Goal: Information Seeking & Learning: Learn about a topic

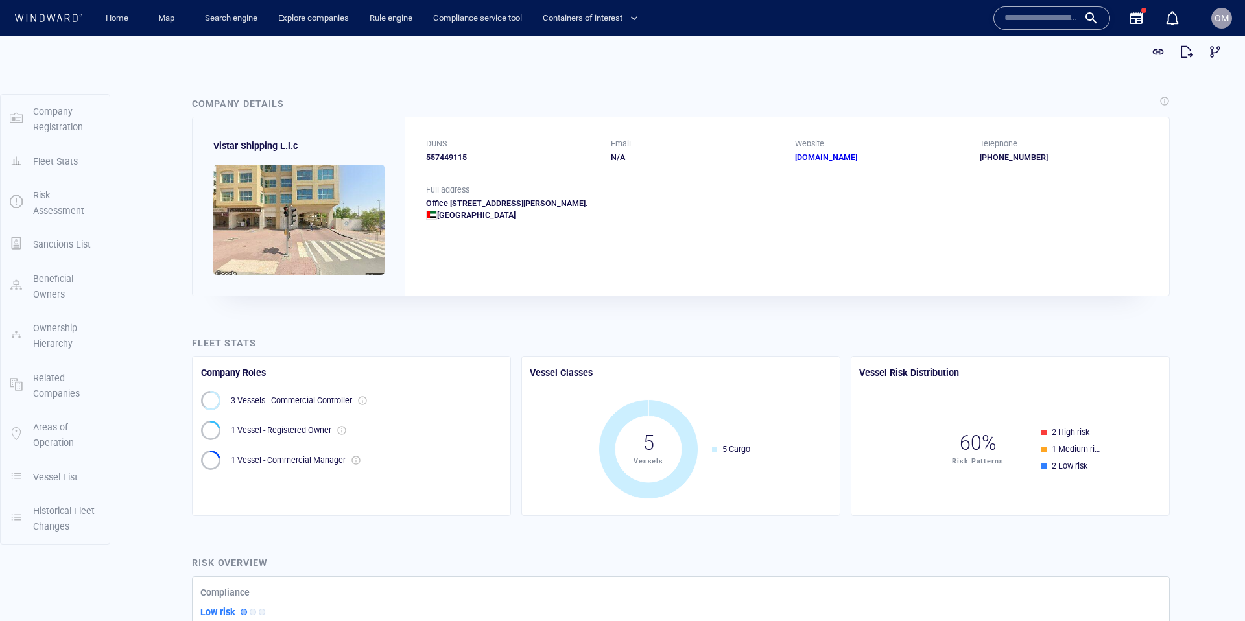
click at [1039, 23] on input "text" at bounding box center [1042, 17] width 74 height 19
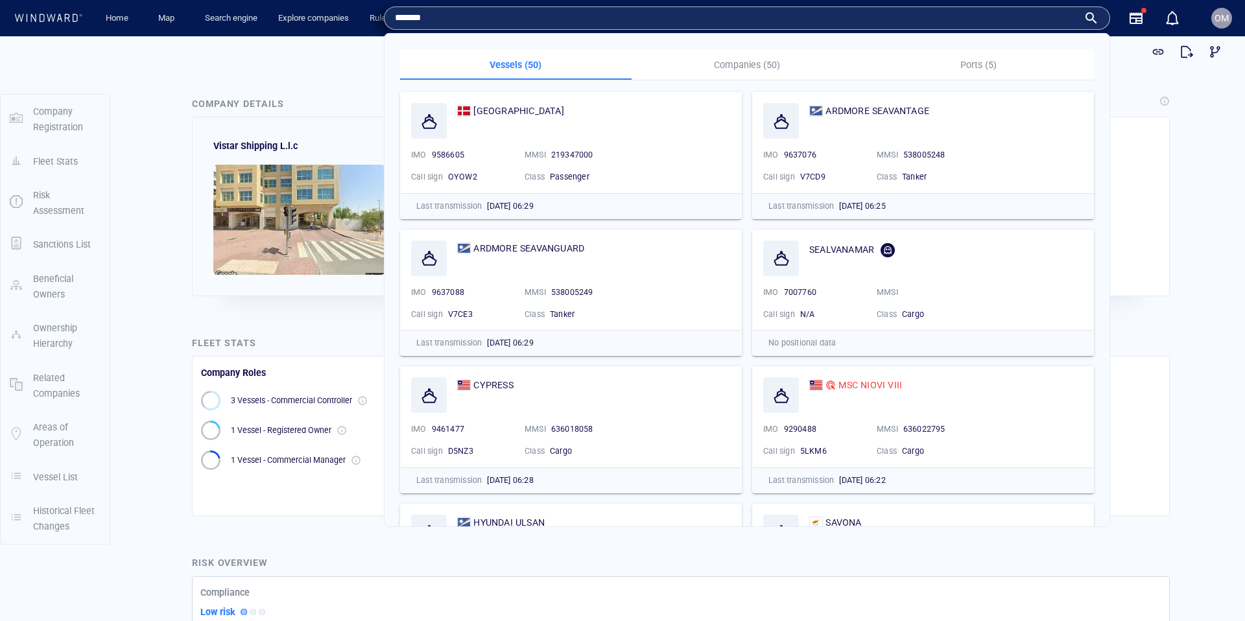
type input "*******"
click at [743, 62] on p "Companies (50)" at bounding box center [748, 65] width 216 height 16
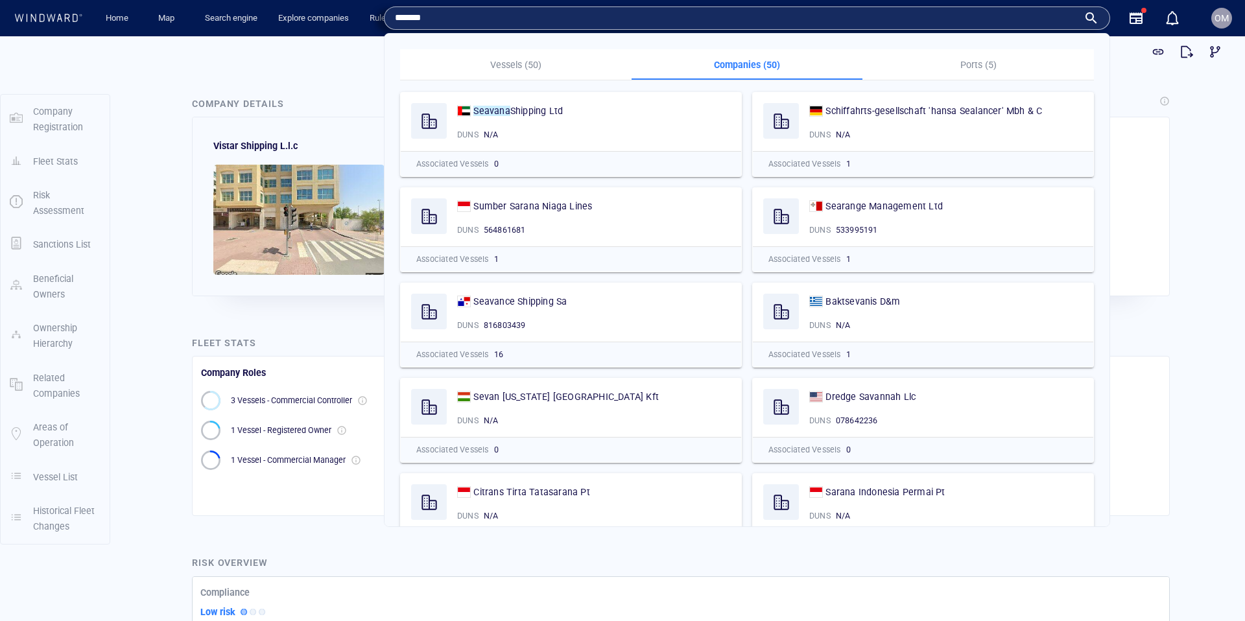
click at [749, 63] on p "Companies (50)" at bounding box center [748, 65] width 216 height 16
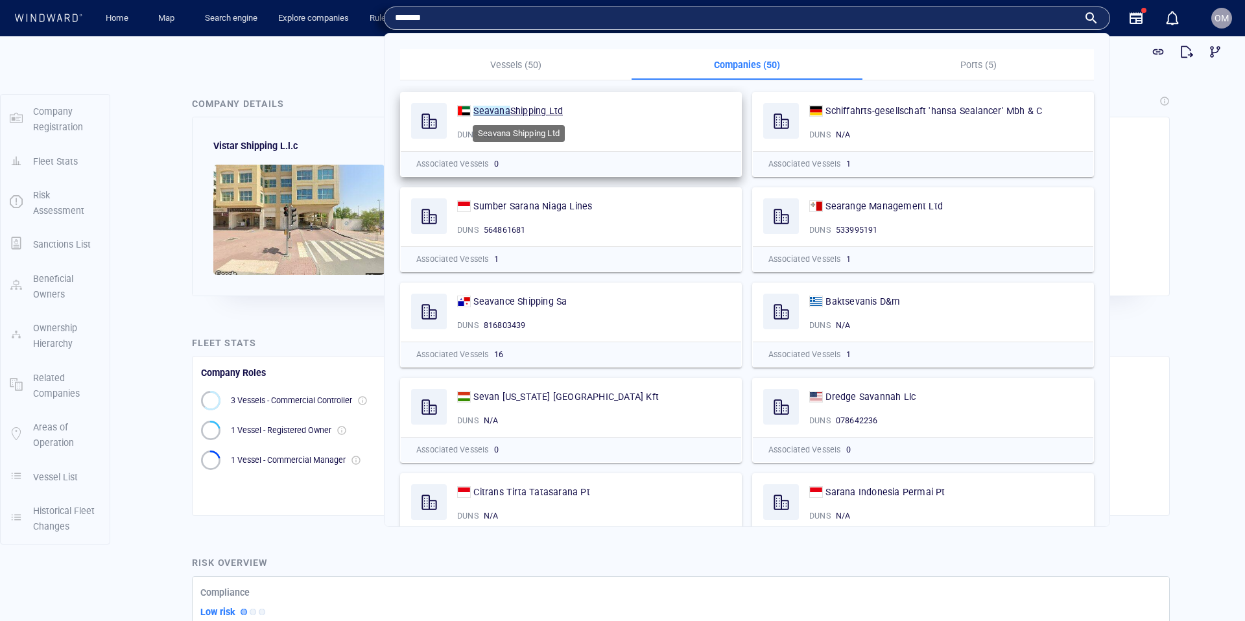
click at [519, 111] on span "Shipping Ltd" at bounding box center [537, 111] width 53 height 10
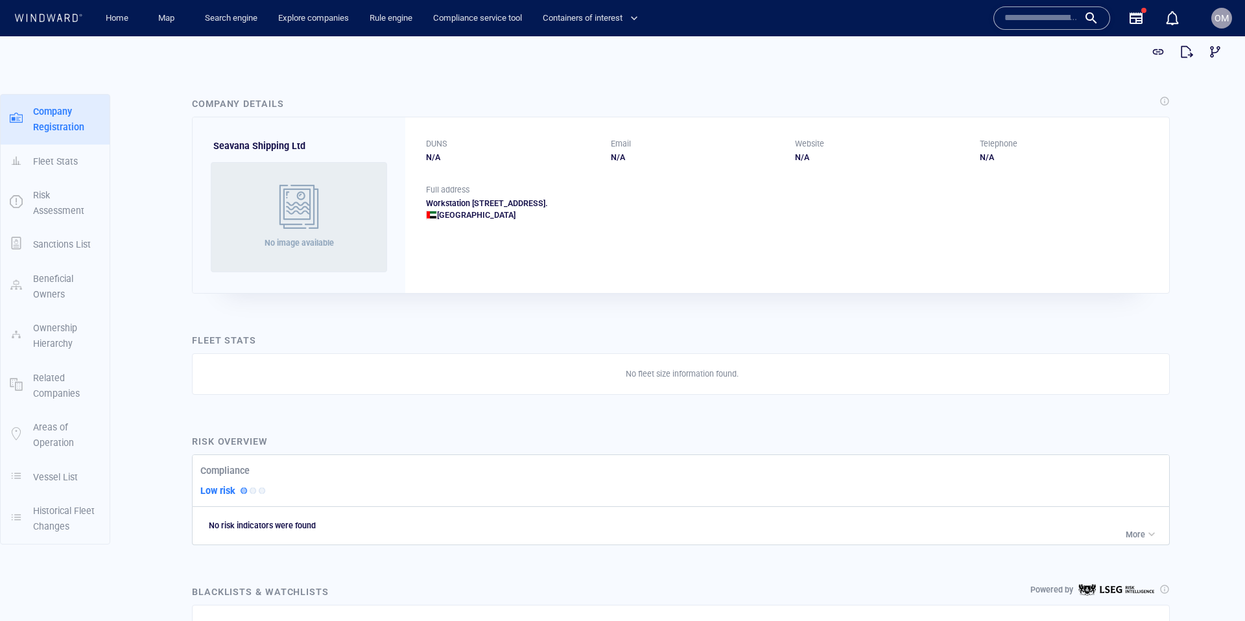
click at [242, 146] on span "Seavana Shipping Ltd" at bounding box center [259, 146] width 92 height 10
click at [1052, 11] on input "text" at bounding box center [1042, 17] width 74 height 19
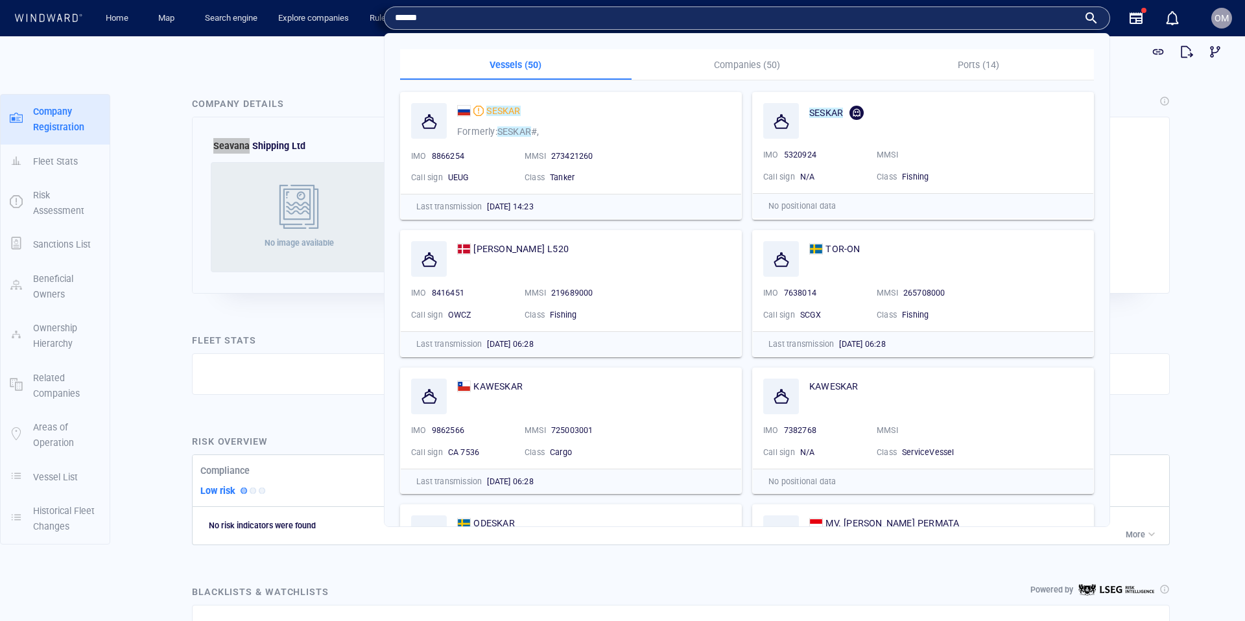
type input "******"
click at [783, 73] on button "Companies (50)" at bounding box center [748, 64] width 232 height 31
click at [751, 64] on p "Companies (50)" at bounding box center [748, 65] width 216 height 16
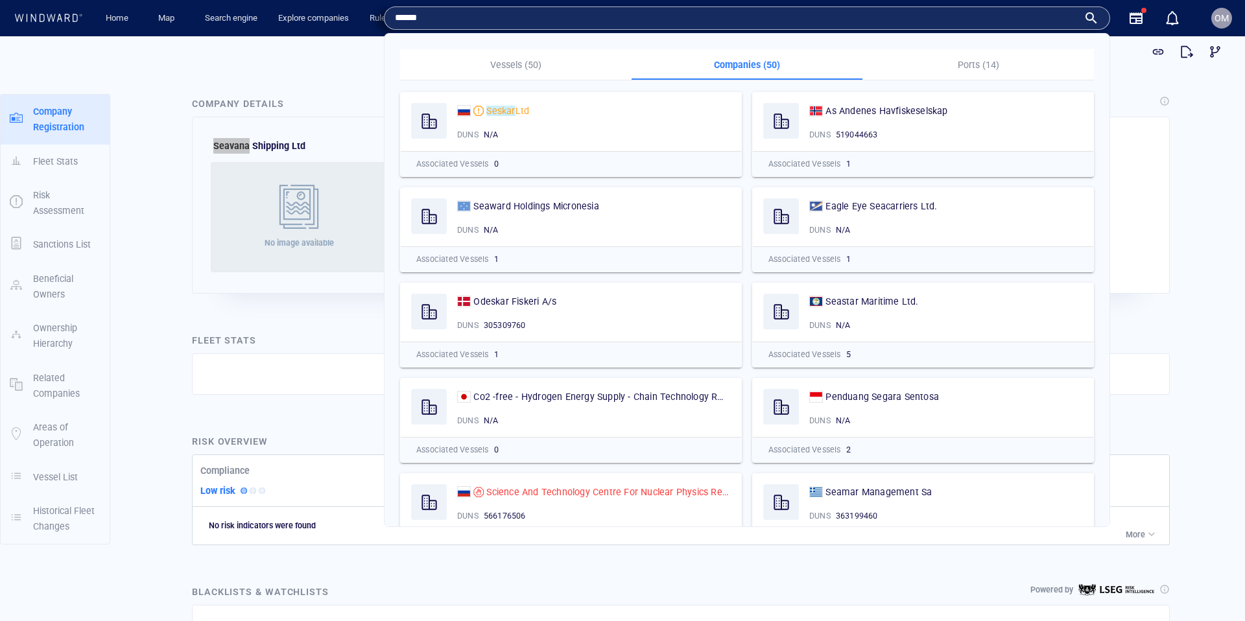
click at [749, 62] on p "Companies (50)" at bounding box center [748, 65] width 216 height 16
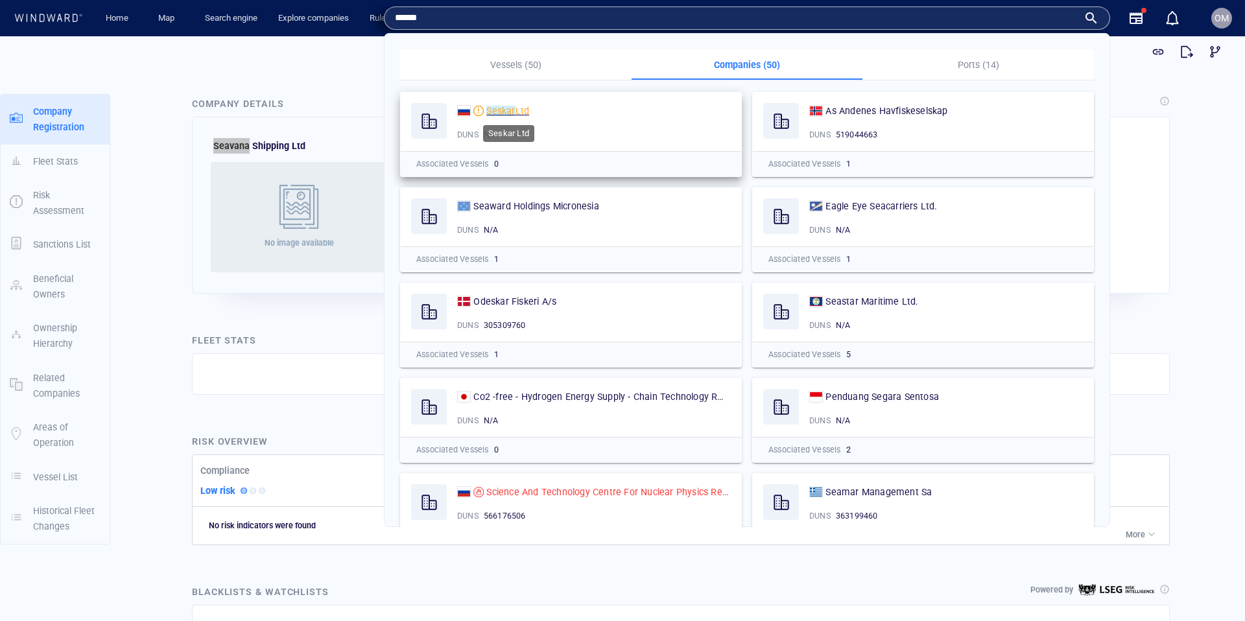
click at [516, 112] on span "Ltd" at bounding box center [523, 111] width 14 height 10
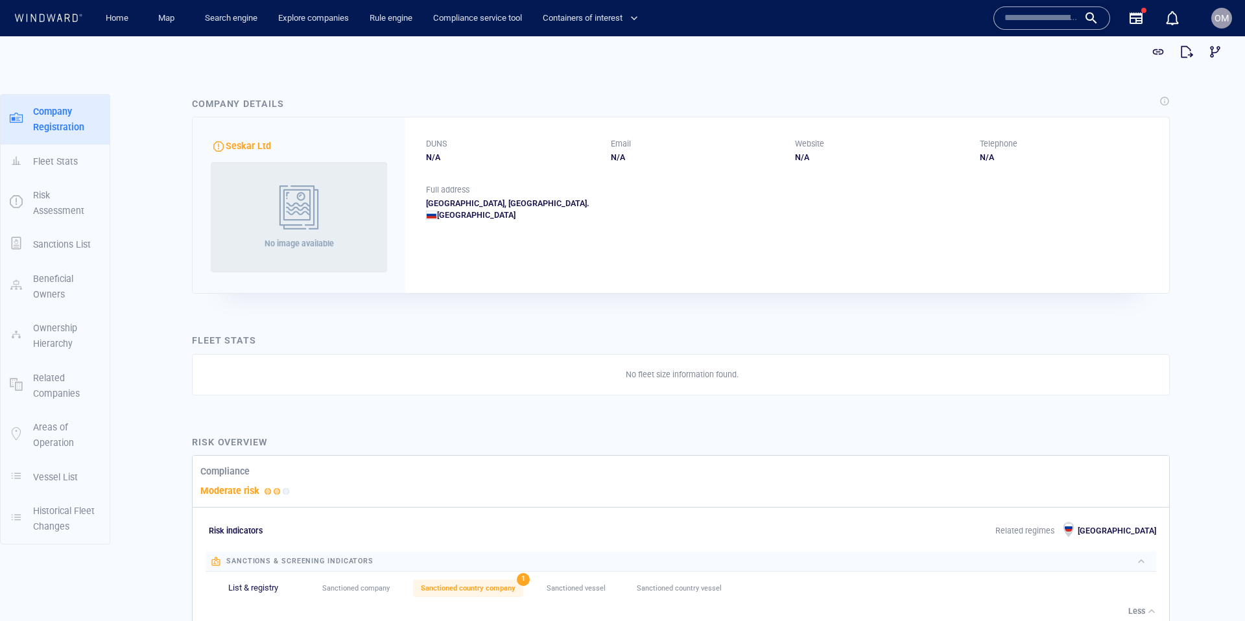
click at [1028, 18] on input "text" at bounding box center [1042, 17] width 74 height 19
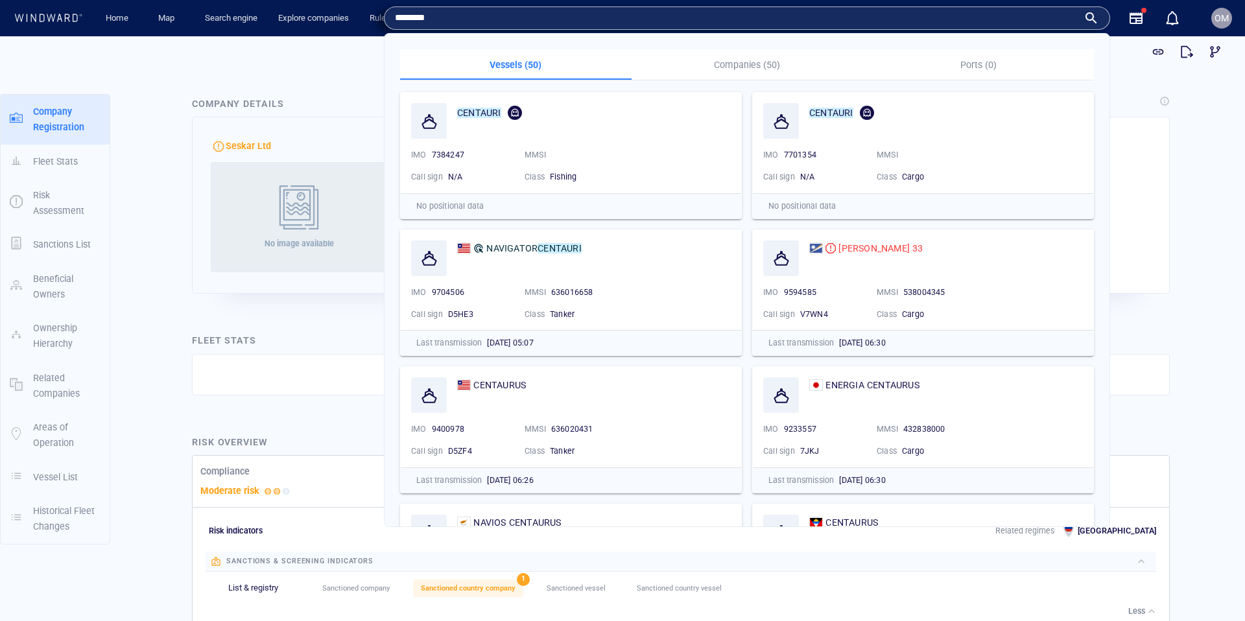
type input "********"
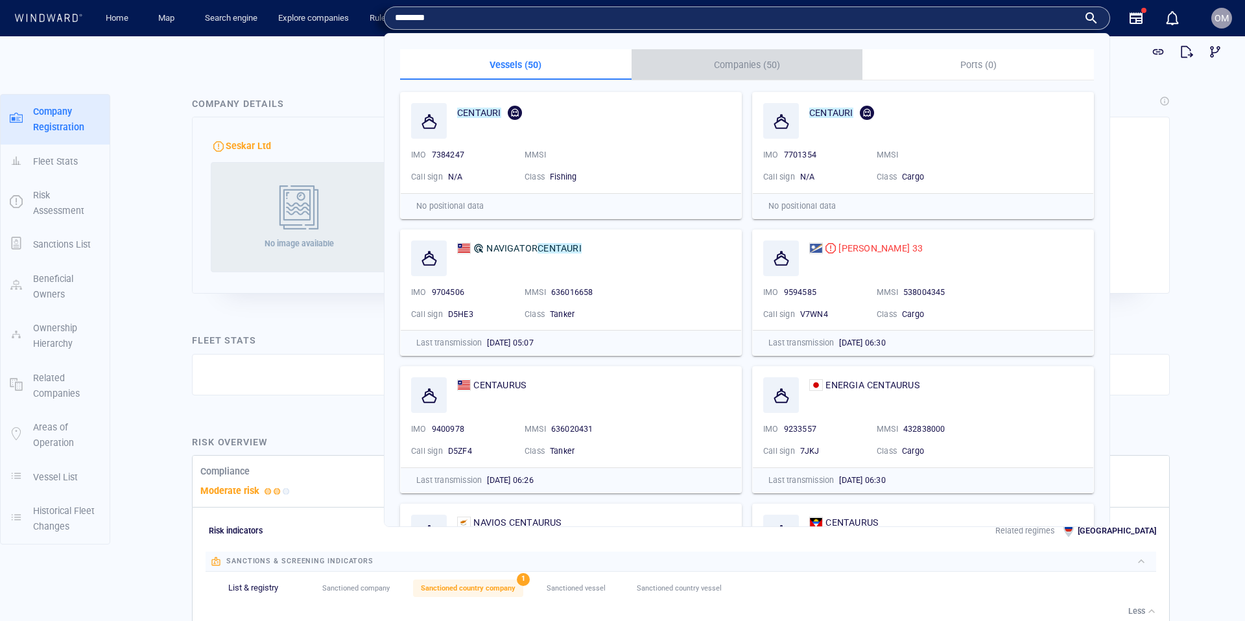
click at [739, 68] on p "Companies (50)" at bounding box center [748, 65] width 216 height 16
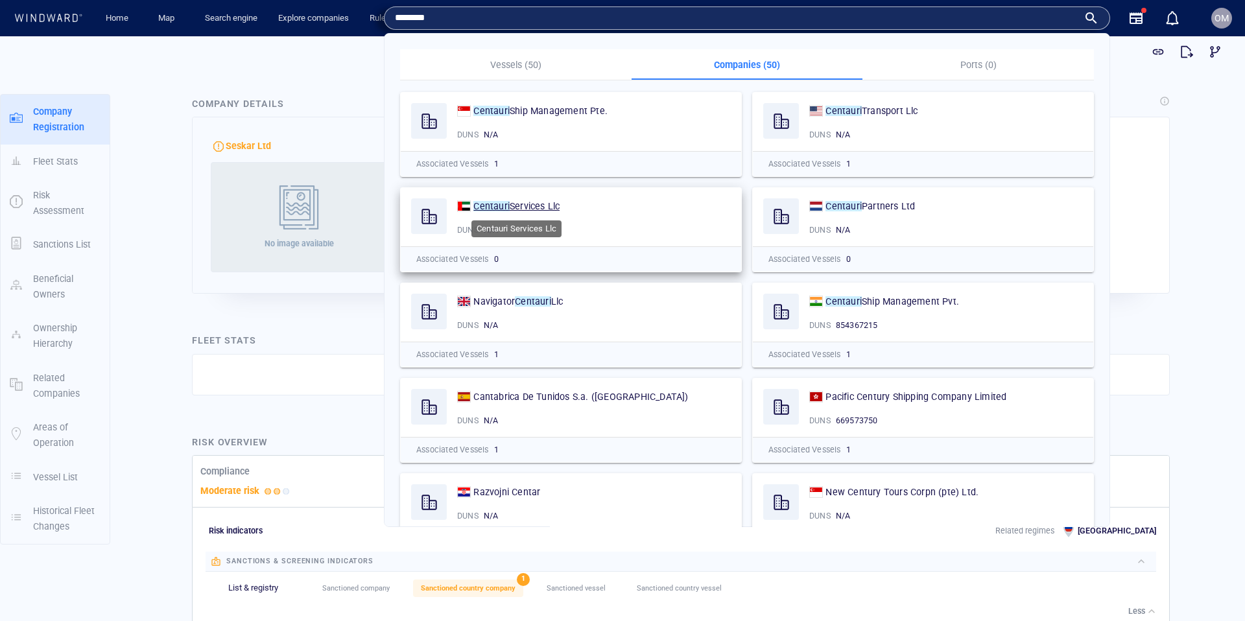
click at [520, 206] on span "Services Llc" at bounding box center [535, 206] width 50 height 10
